Goal: Task Accomplishment & Management: Complete application form

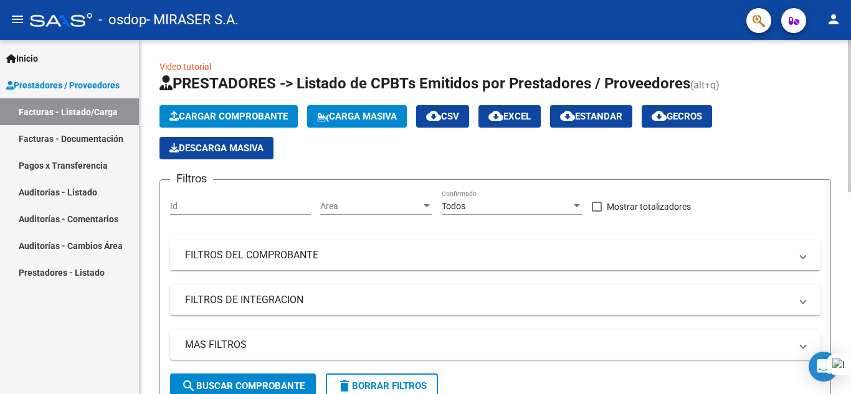
click at [238, 119] on span "Cargar Comprobante" at bounding box center [228, 116] width 118 height 11
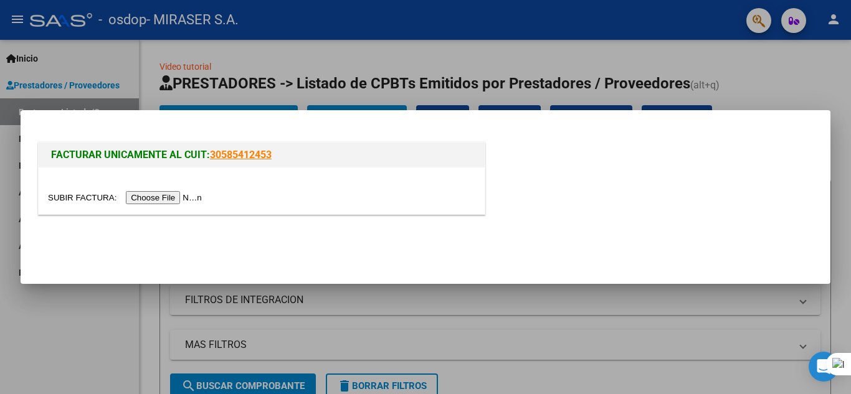
click at [190, 198] on input "file" at bounding box center [127, 197] width 158 height 13
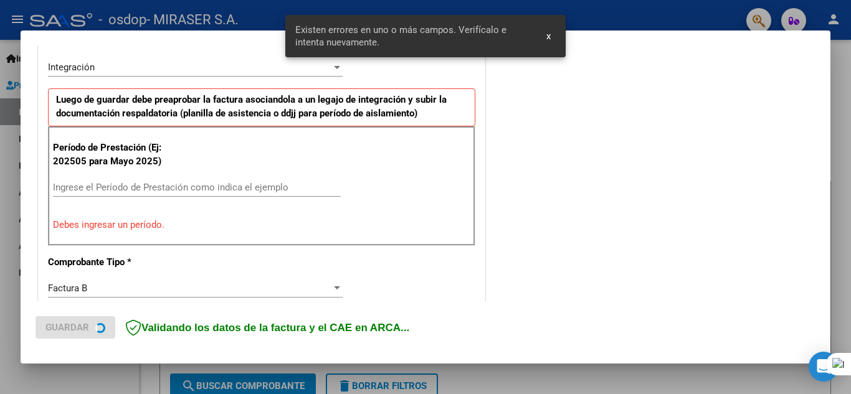
scroll to position [306, 0]
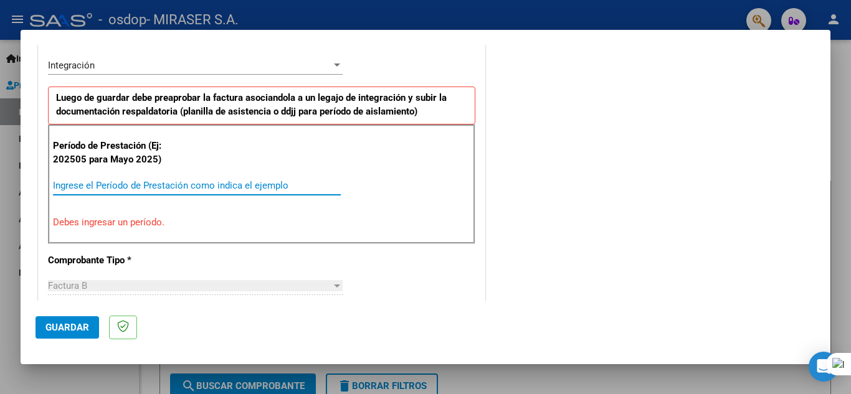
click at [227, 186] on input "Ingrese el Período de Prestación como indica el ejemplo" at bounding box center [197, 185] width 288 height 11
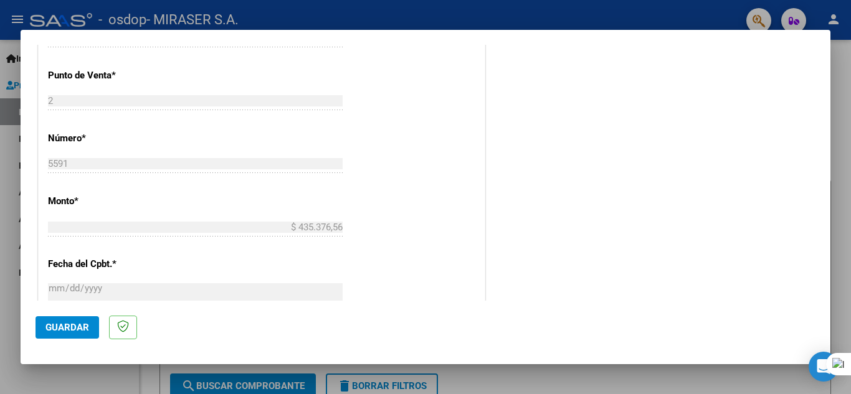
scroll to position [555, 0]
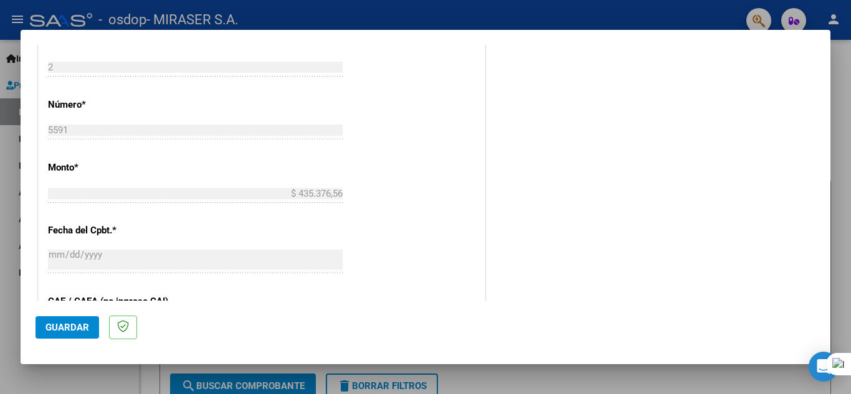
type input "202509"
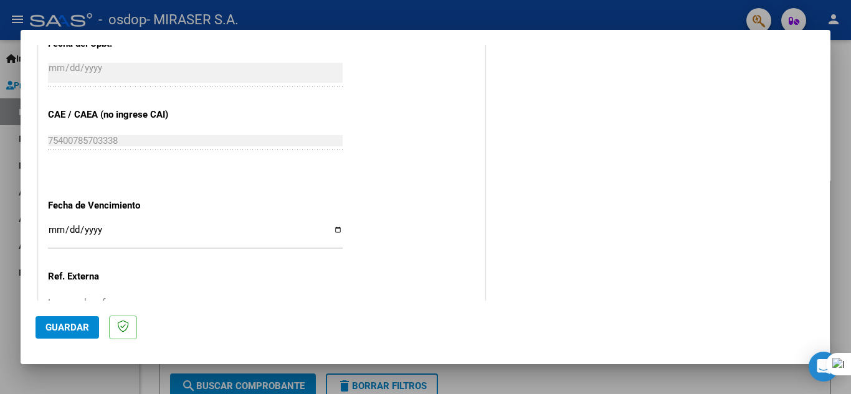
scroll to position [804, 0]
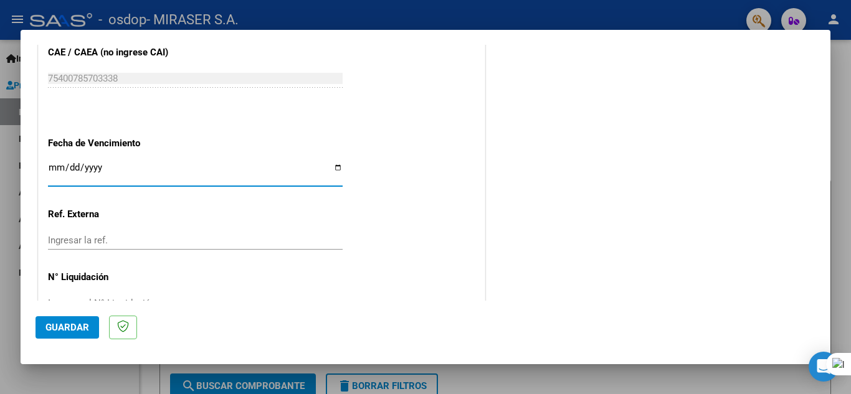
click at [335, 168] on input "Ingresar la fecha" at bounding box center [195, 173] width 295 height 20
type input "[DATE]"
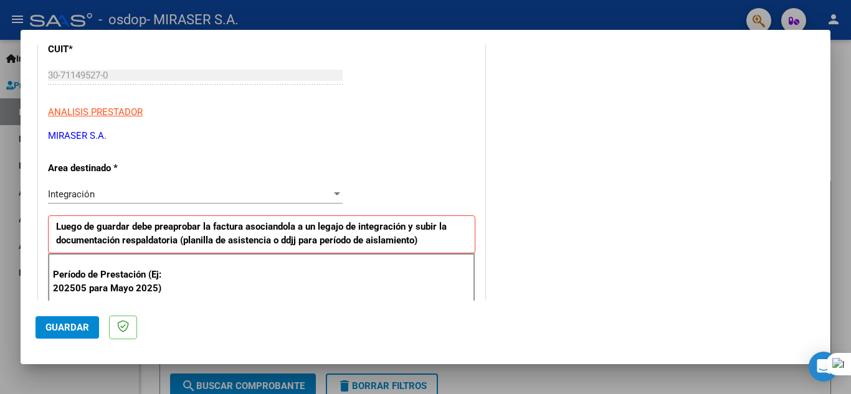
scroll to position [155, 0]
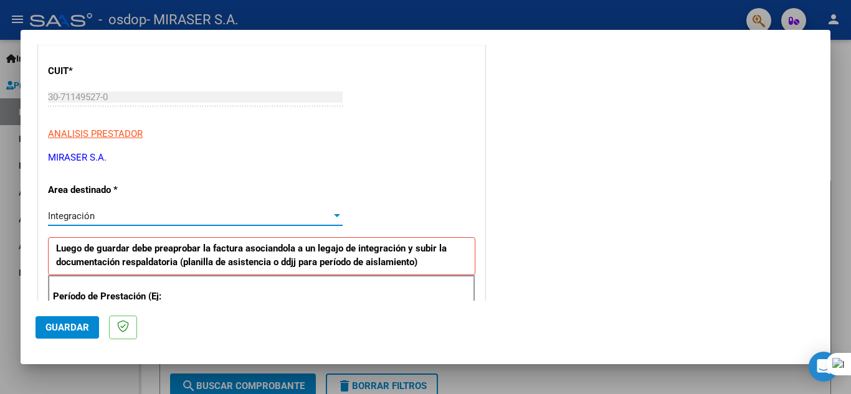
click at [271, 214] on div "Integración" at bounding box center [189, 215] width 283 height 11
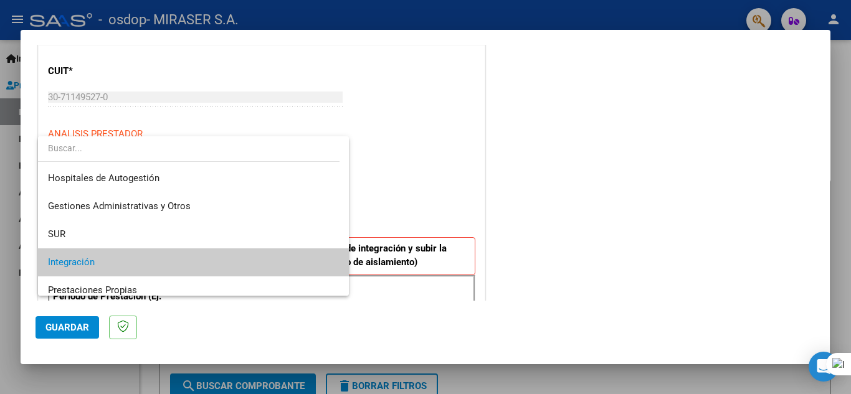
scroll to position [47, 0]
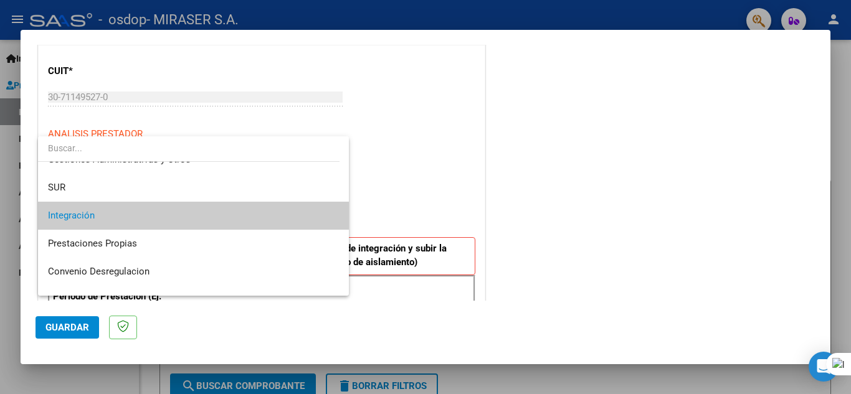
click at [271, 214] on span "Integración" at bounding box center [193, 216] width 291 height 28
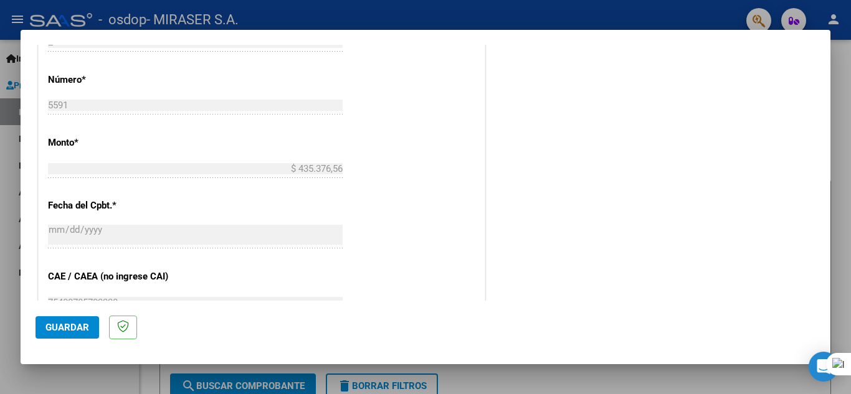
scroll to position [591, 0]
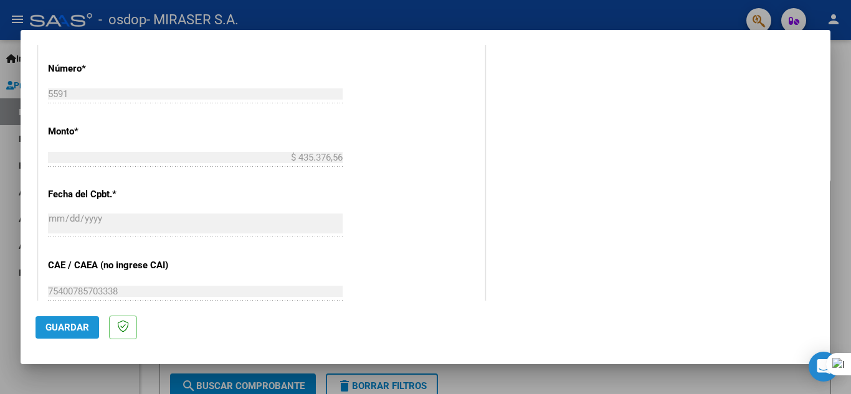
click at [72, 329] on span "Guardar" at bounding box center [67, 327] width 44 height 11
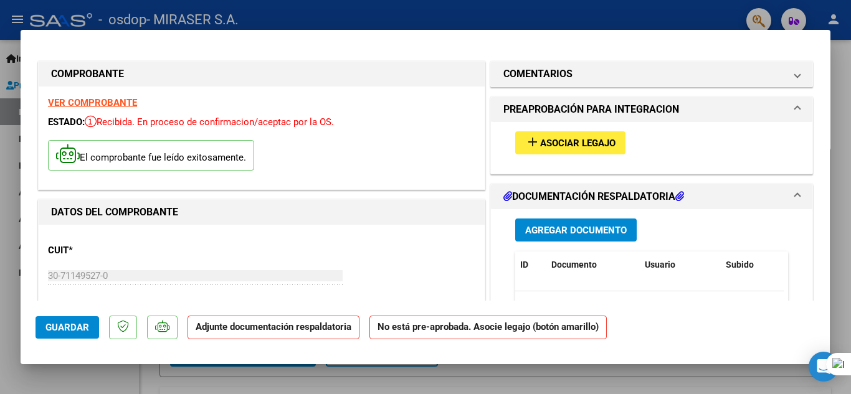
click at [289, 326] on strong "Adjunte documentación respaldatoria" at bounding box center [274, 326] width 156 height 11
click at [595, 230] on span "Agregar Documento" at bounding box center [575, 230] width 101 height 11
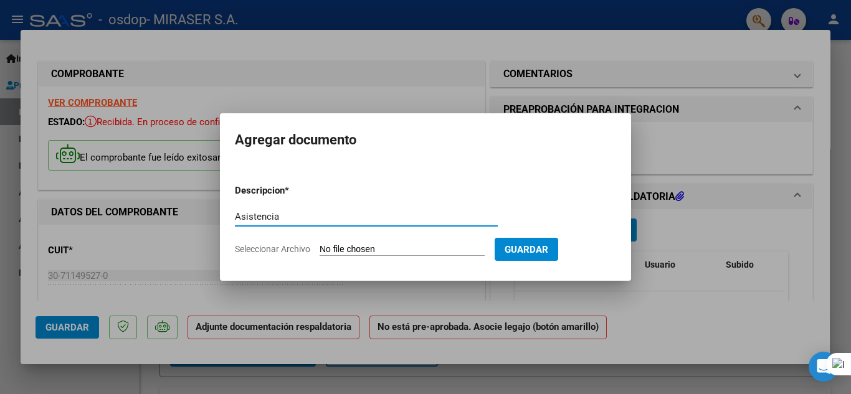
type input "Asistencia"
click at [443, 245] on input "Seleccionar Archivo" at bounding box center [401, 250] width 165 height 12
type input "C:\fakepath\[PERSON_NAME] L sep.pdf"
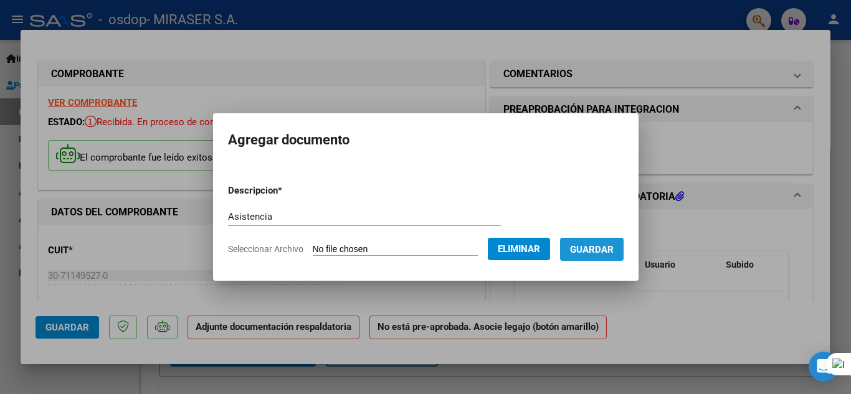
click at [613, 254] on span "Guardar" at bounding box center [592, 249] width 44 height 11
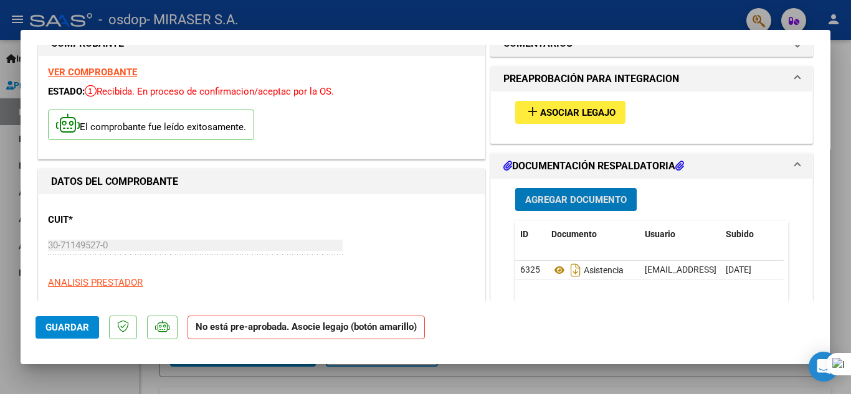
scroll to position [16, 0]
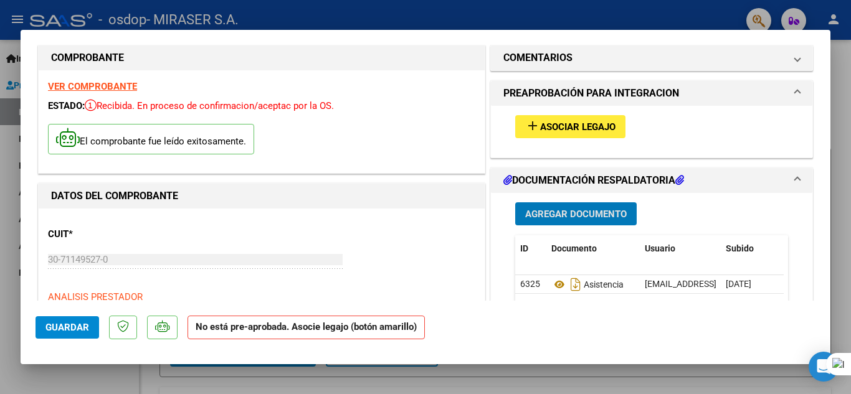
click at [567, 131] on span "Asociar Legajo" at bounding box center [577, 126] width 75 height 11
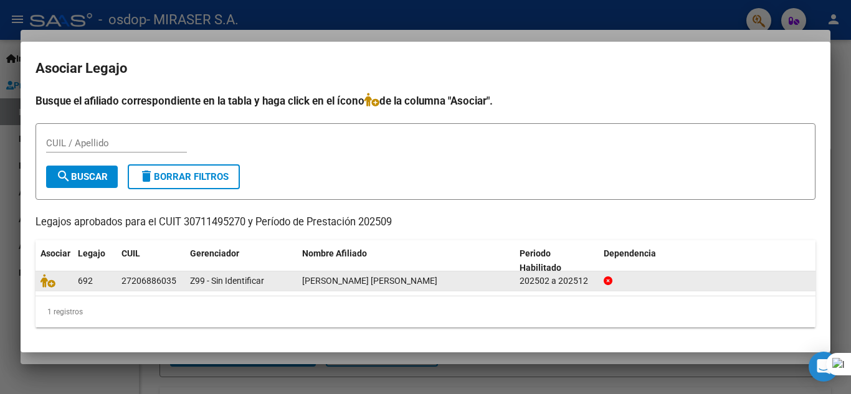
click at [476, 278] on div "[PERSON_NAME] [PERSON_NAME]" at bounding box center [405, 281] width 207 height 14
click at [126, 283] on div "27206886035" at bounding box center [148, 281] width 55 height 14
click at [539, 278] on div "202502 a 202512" at bounding box center [556, 281] width 74 height 14
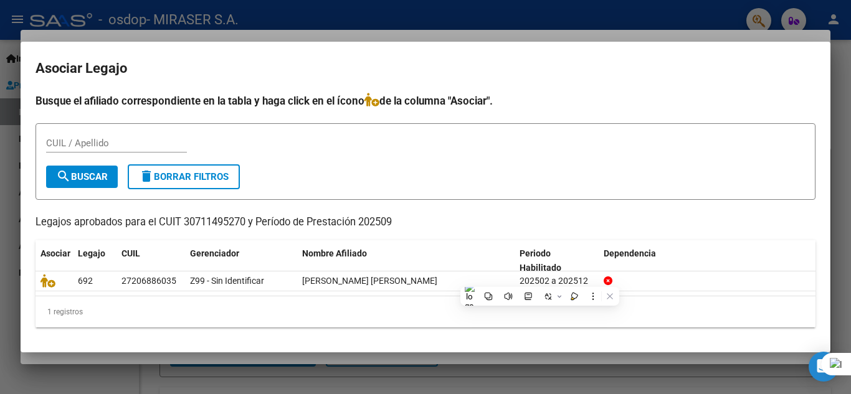
click at [439, 185] on form "CUIL / Apellido search Buscar delete Borrar Filtros" at bounding box center [425, 161] width 780 height 77
click at [112, 143] on input "CUIL / Apellido" at bounding box center [116, 143] width 141 height 11
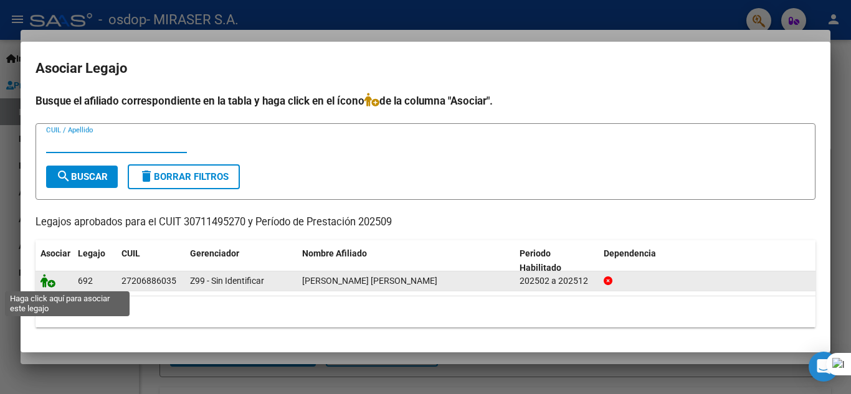
click at [46, 282] on icon at bounding box center [47, 281] width 15 height 14
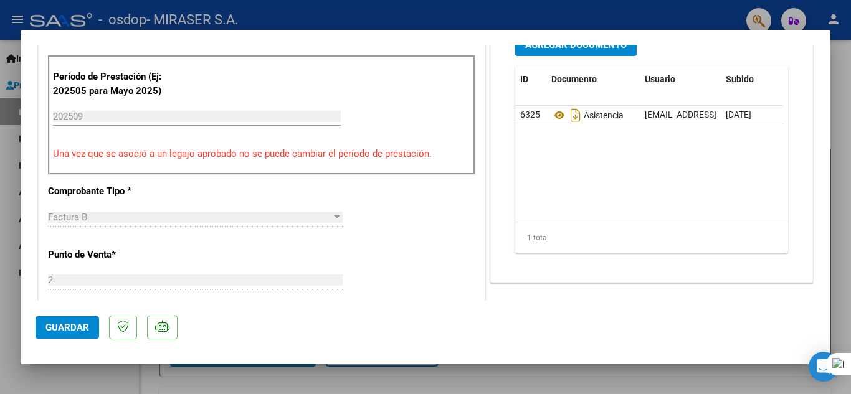
scroll to position [298, 0]
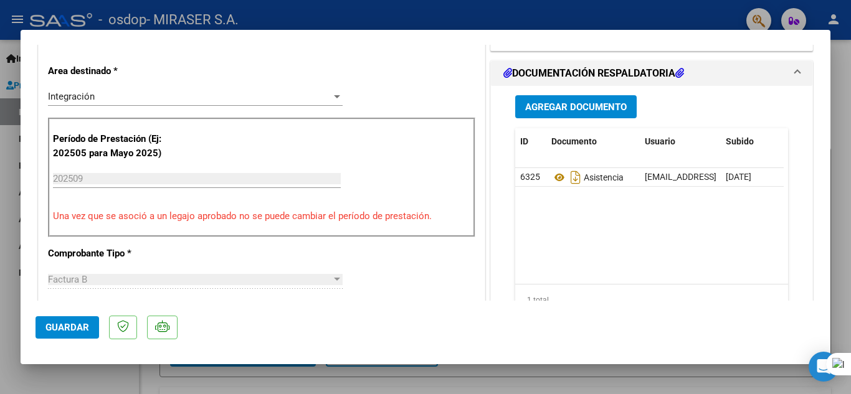
click at [67, 333] on span "Guardar" at bounding box center [67, 327] width 44 height 11
